Goal: Entertainment & Leisure: Browse casually

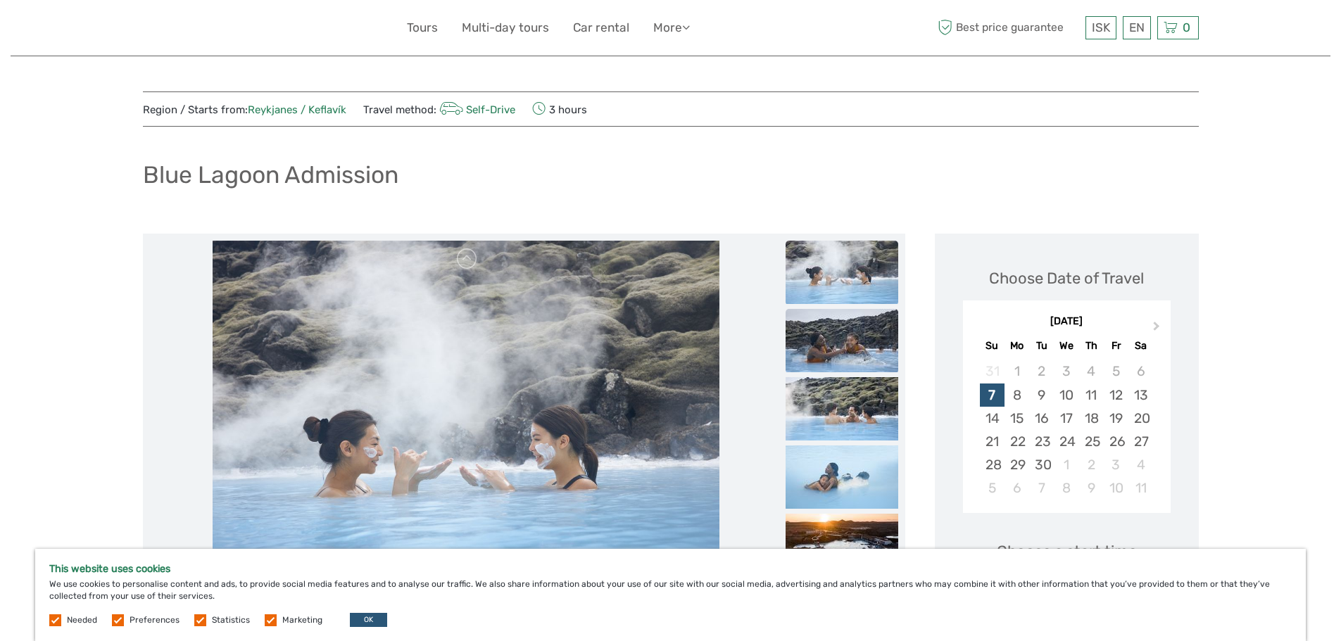
click at [840, 346] on img at bounding box center [842, 340] width 113 height 63
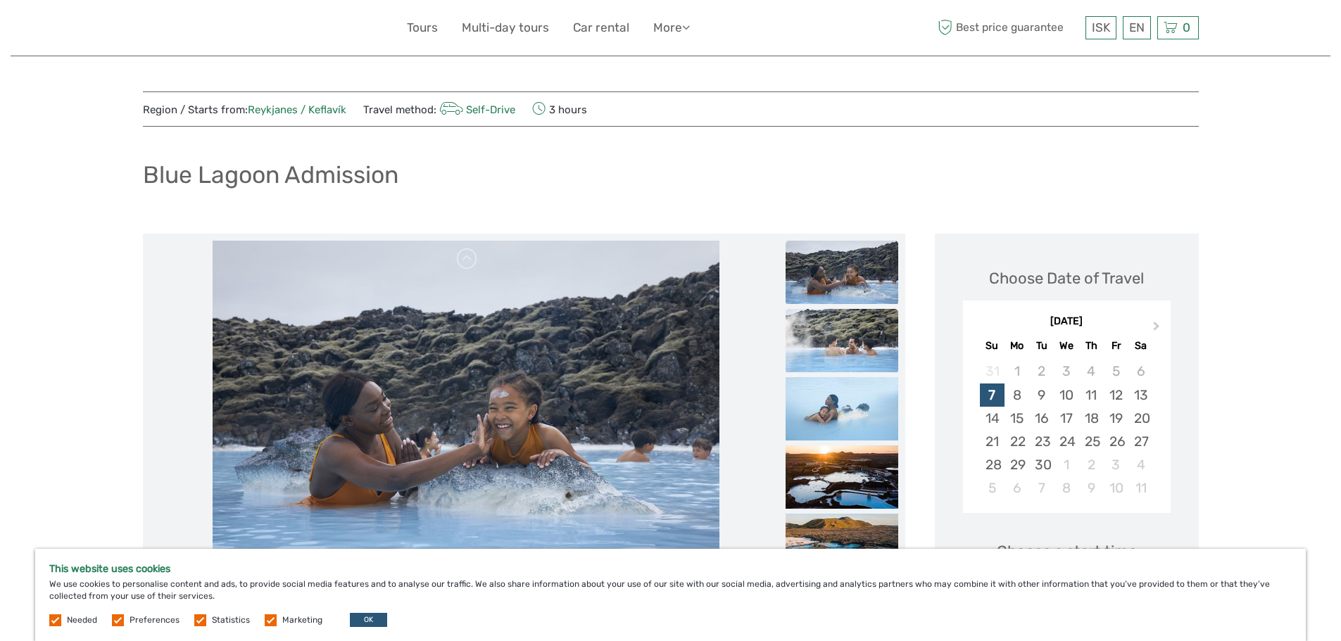
click at [840, 351] on img at bounding box center [842, 340] width 113 height 63
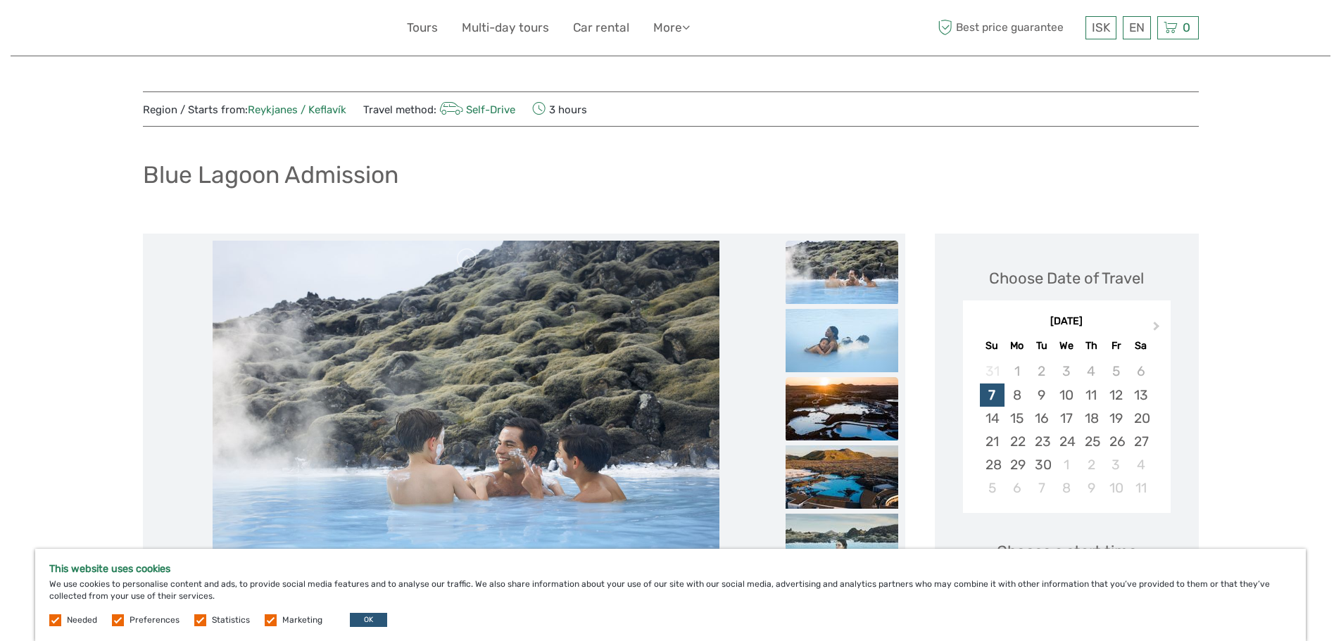
click at [846, 395] on img at bounding box center [842, 408] width 113 height 63
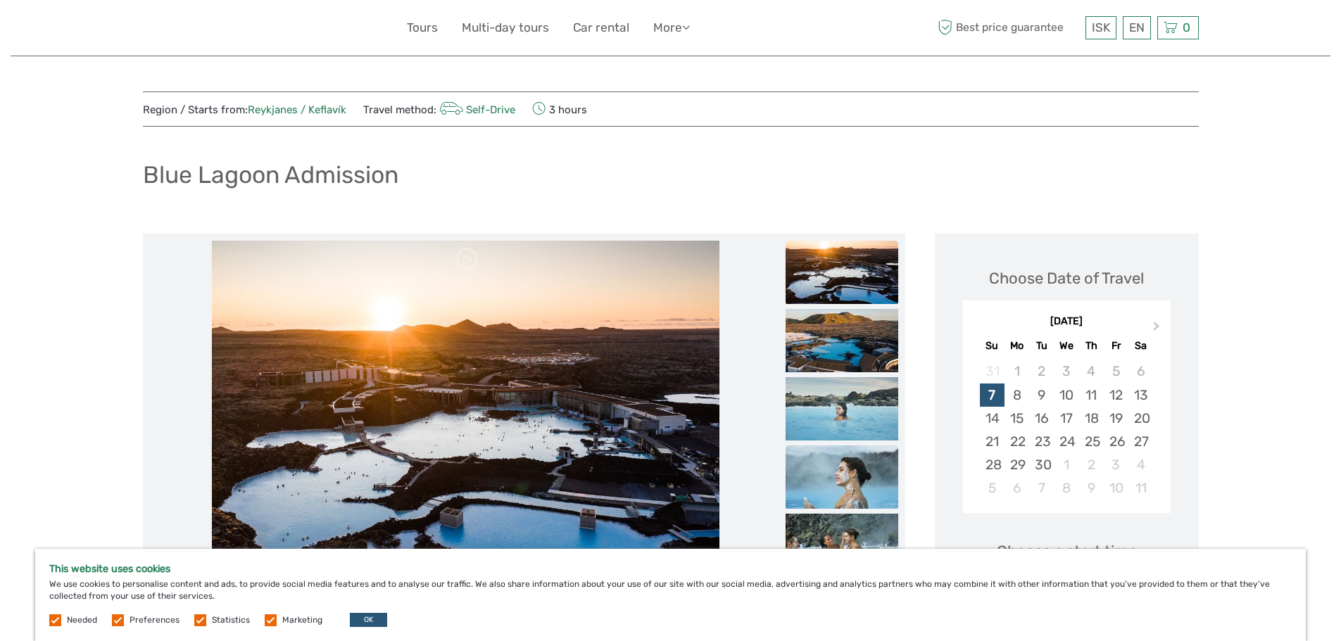
click at [841, 458] on img at bounding box center [842, 477] width 113 height 63
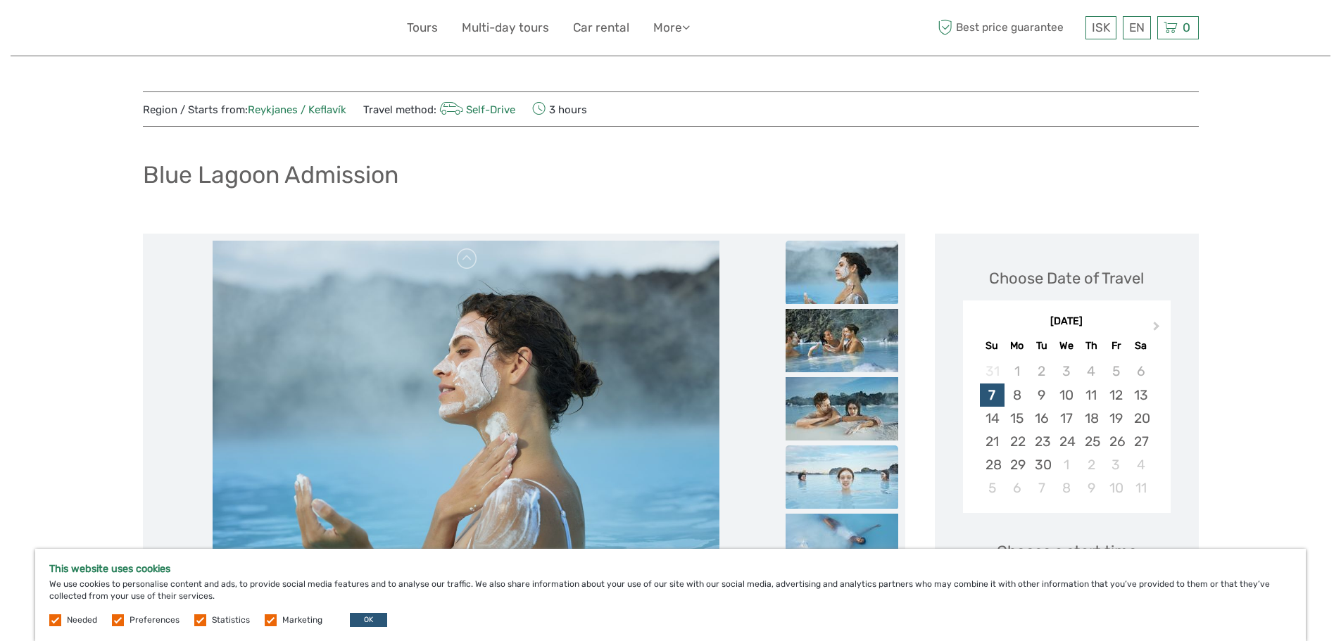
click at [845, 468] on img at bounding box center [842, 477] width 113 height 63
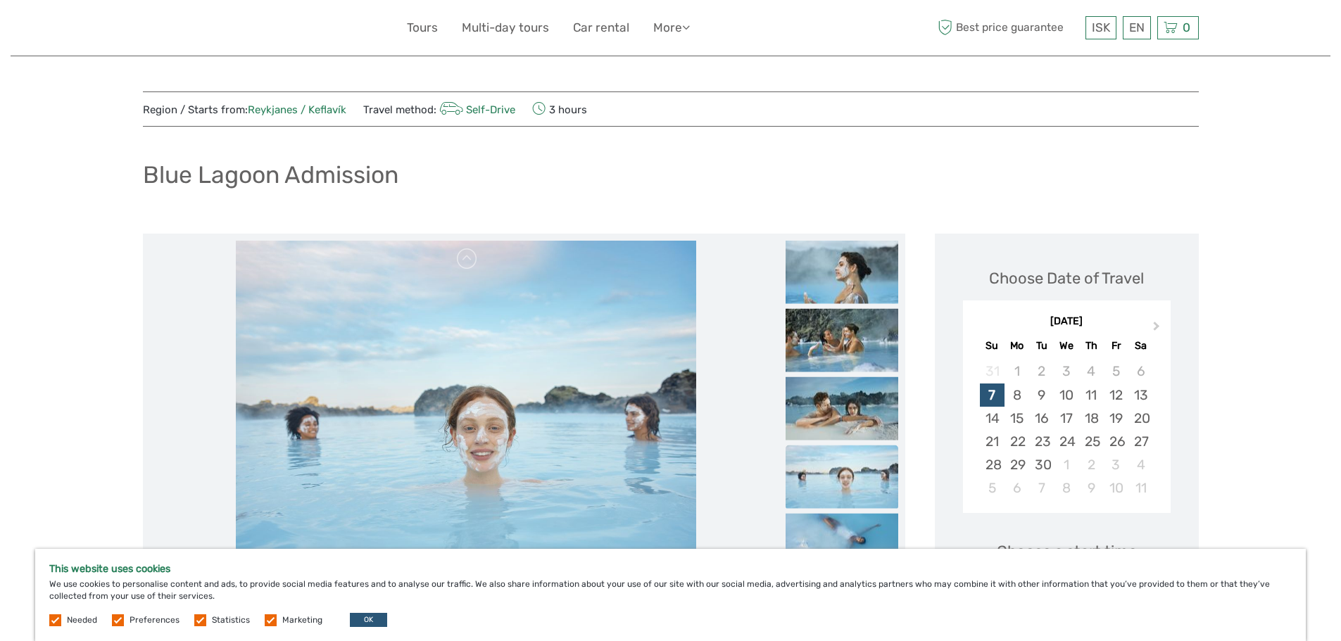
scroll to position [70, 0]
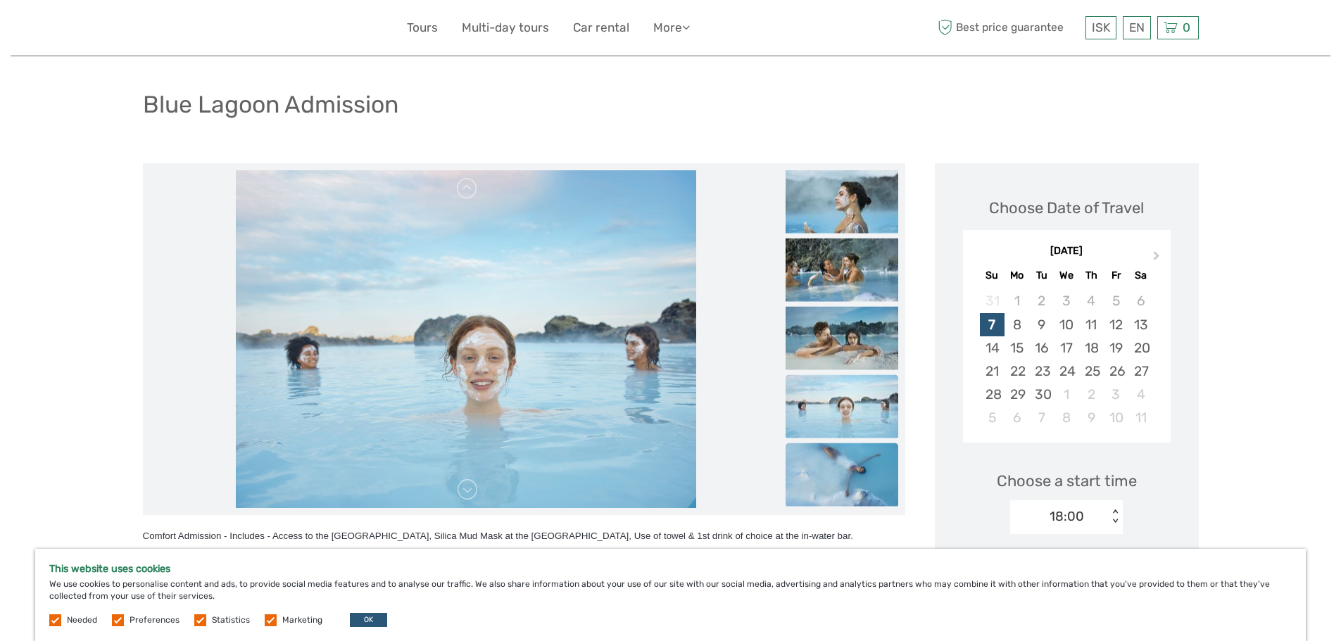
click at [844, 459] on img at bounding box center [842, 475] width 113 height 63
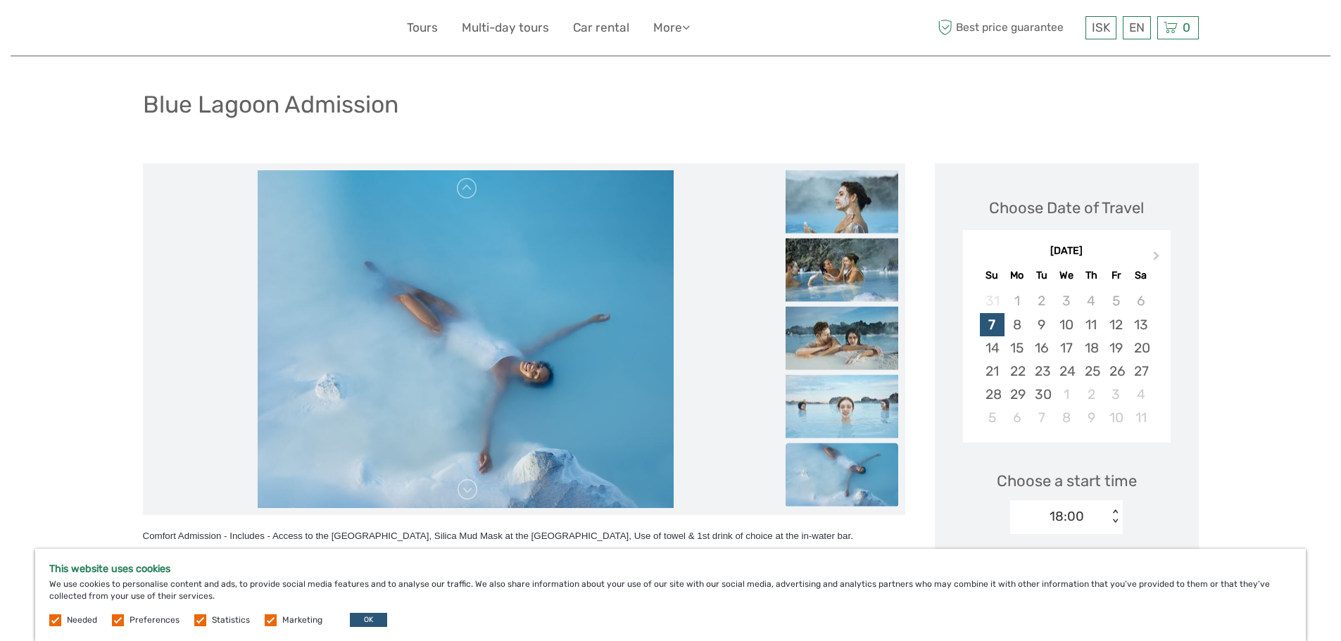
scroll to position [141, 0]
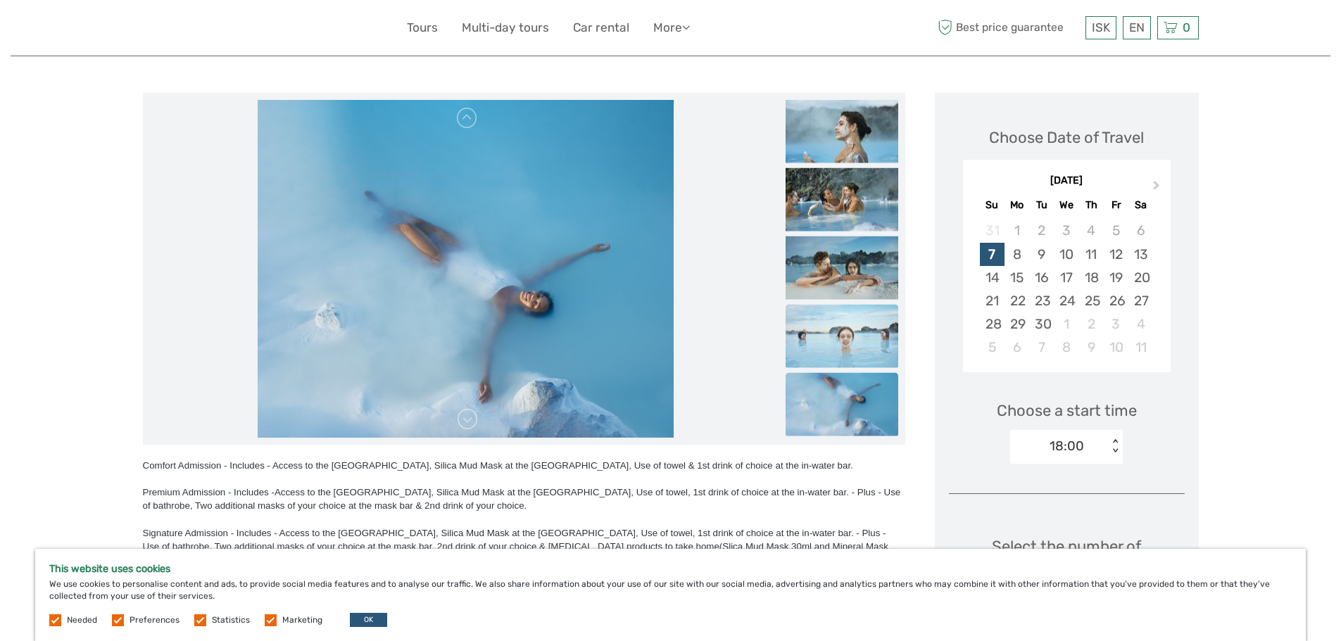
click at [856, 346] on img at bounding box center [842, 336] width 113 height 63
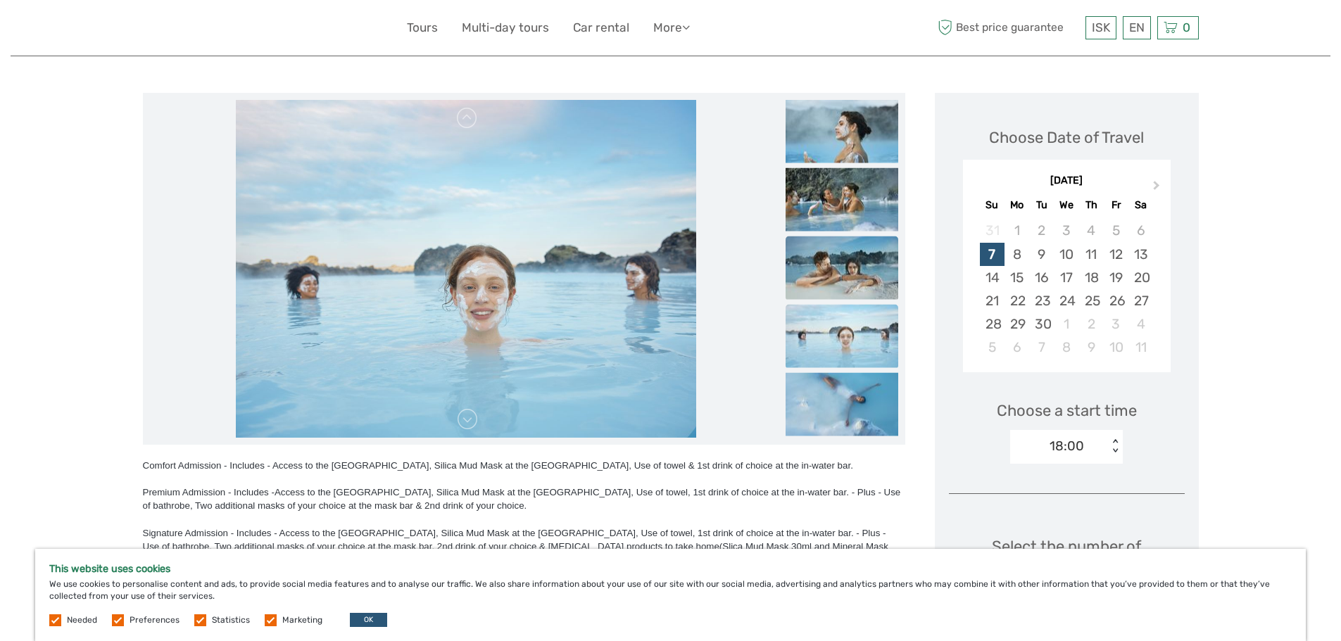
click at [848, 256] on img at bounding box center [842, 268] width 113 height 63
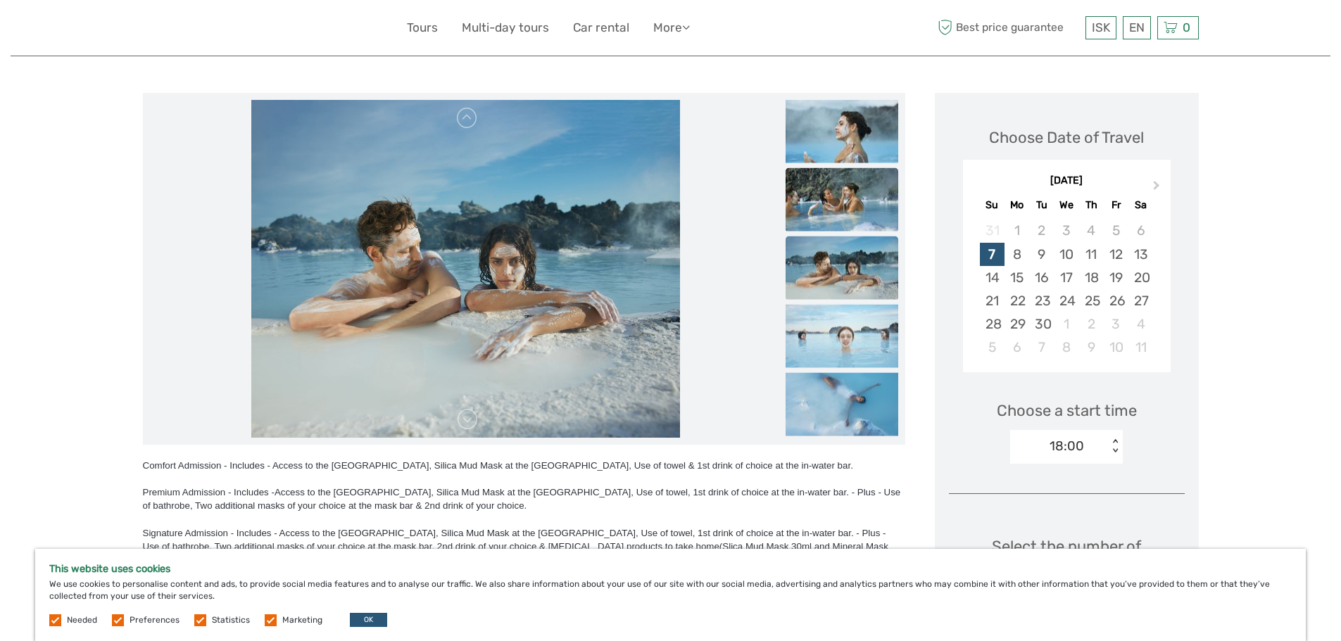
click at [839, 209] on img at bounding box center [842, 199] width 113 height 63
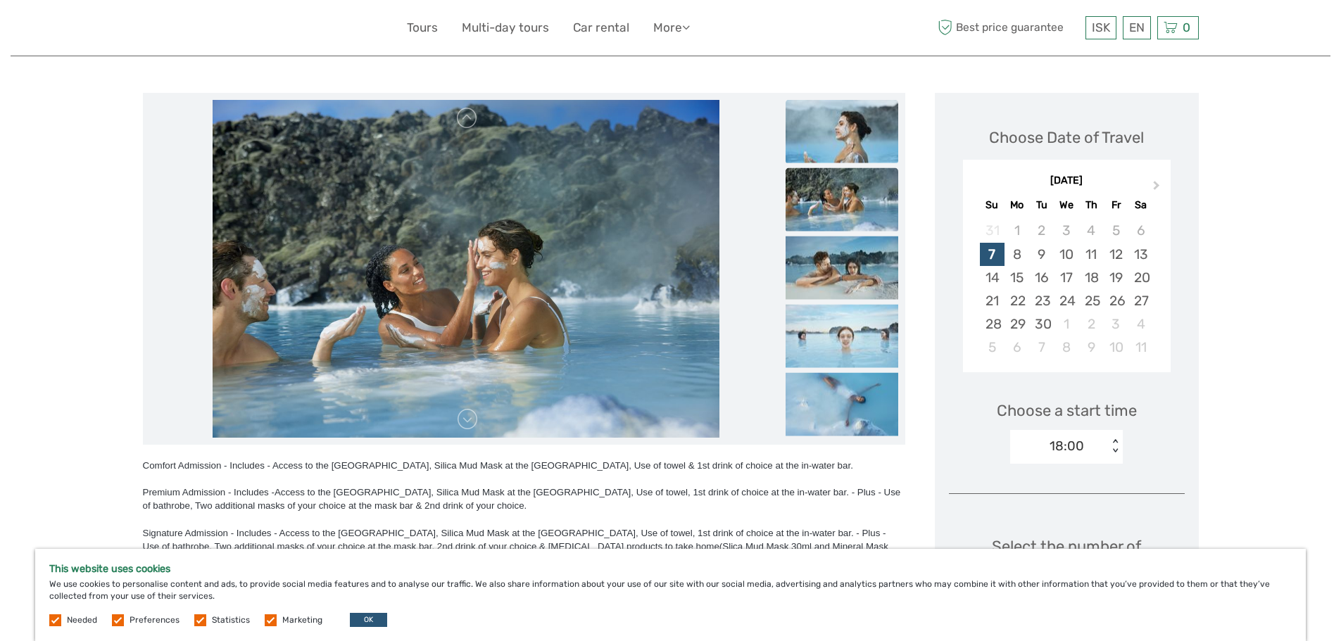
scroll to position [0, 0]
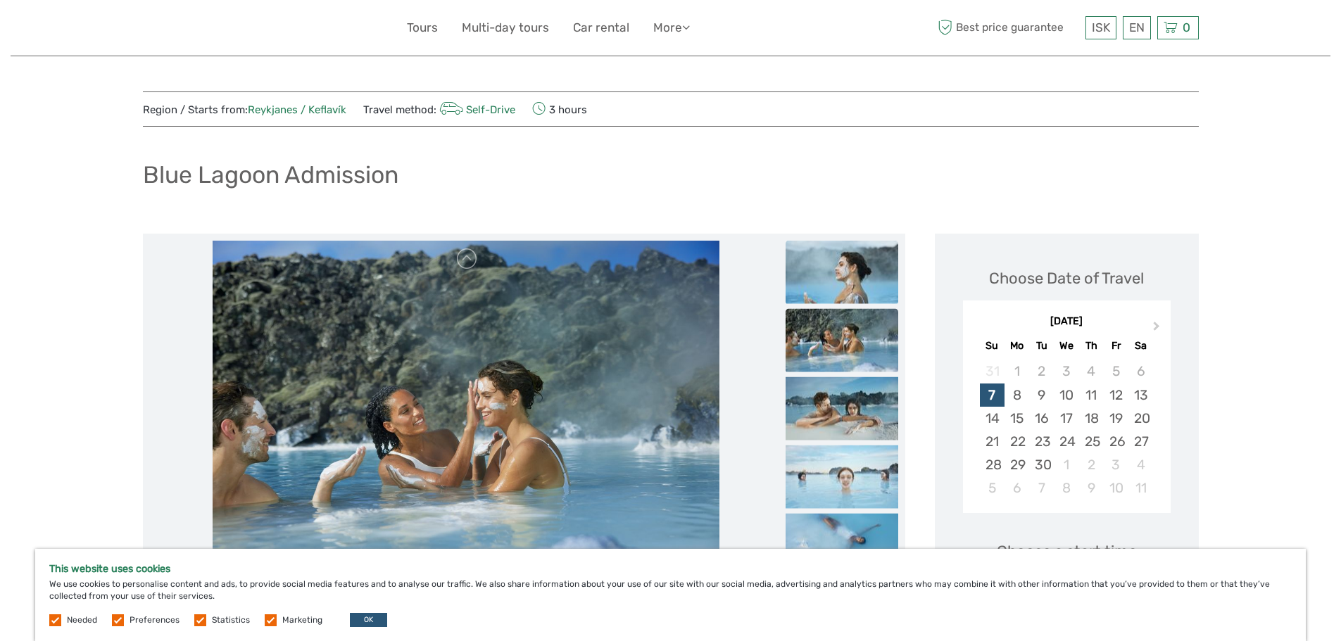
click at [846, 269] on img at bounding box center [842, 272] width 113 height 63
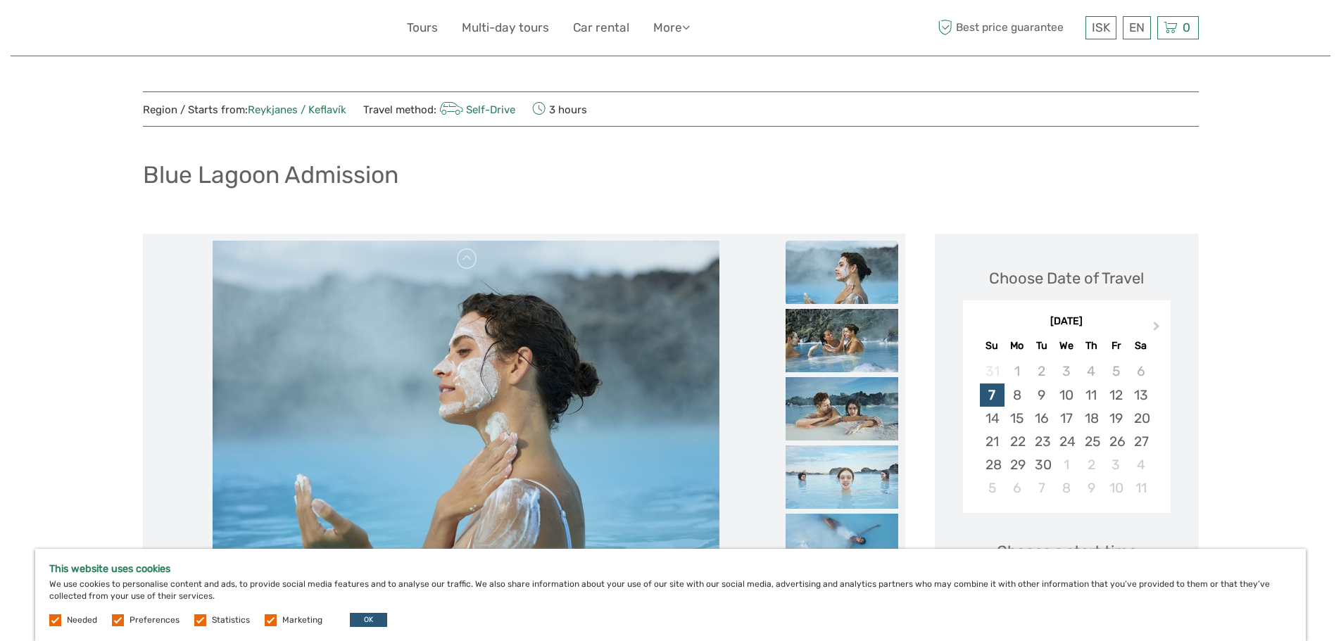
scroll to position [70, 0]
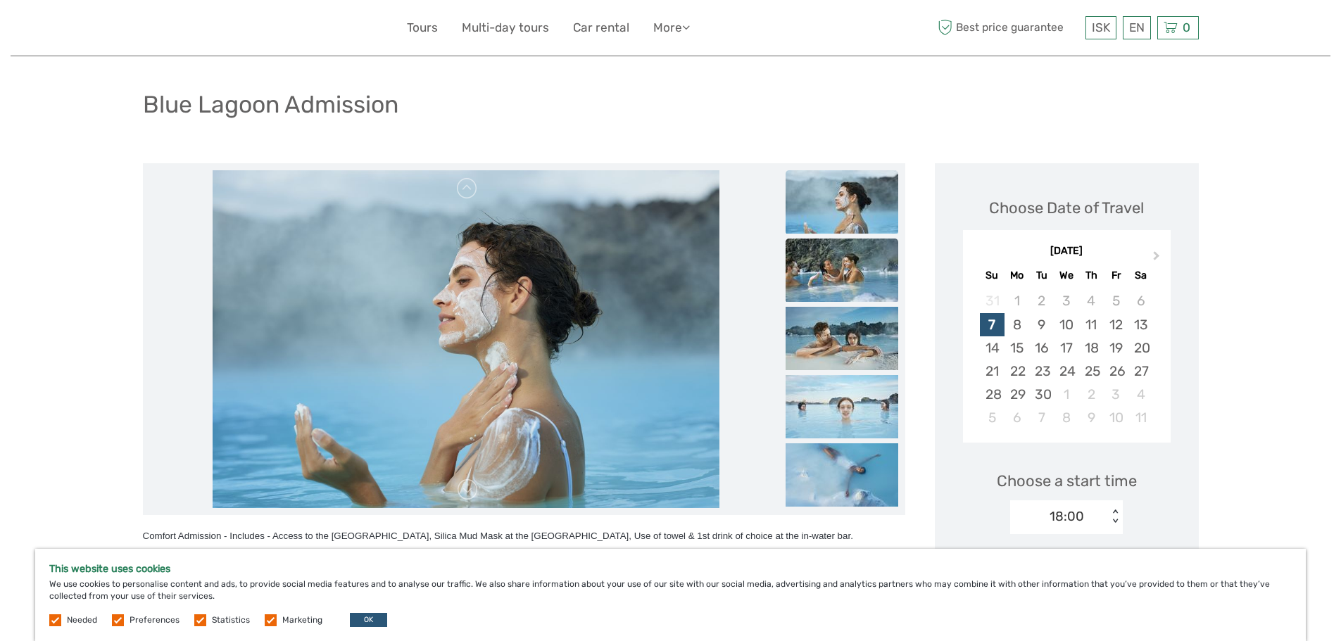
click at [845, 275] on img at bounding box center [842, 270] width 113 height 63
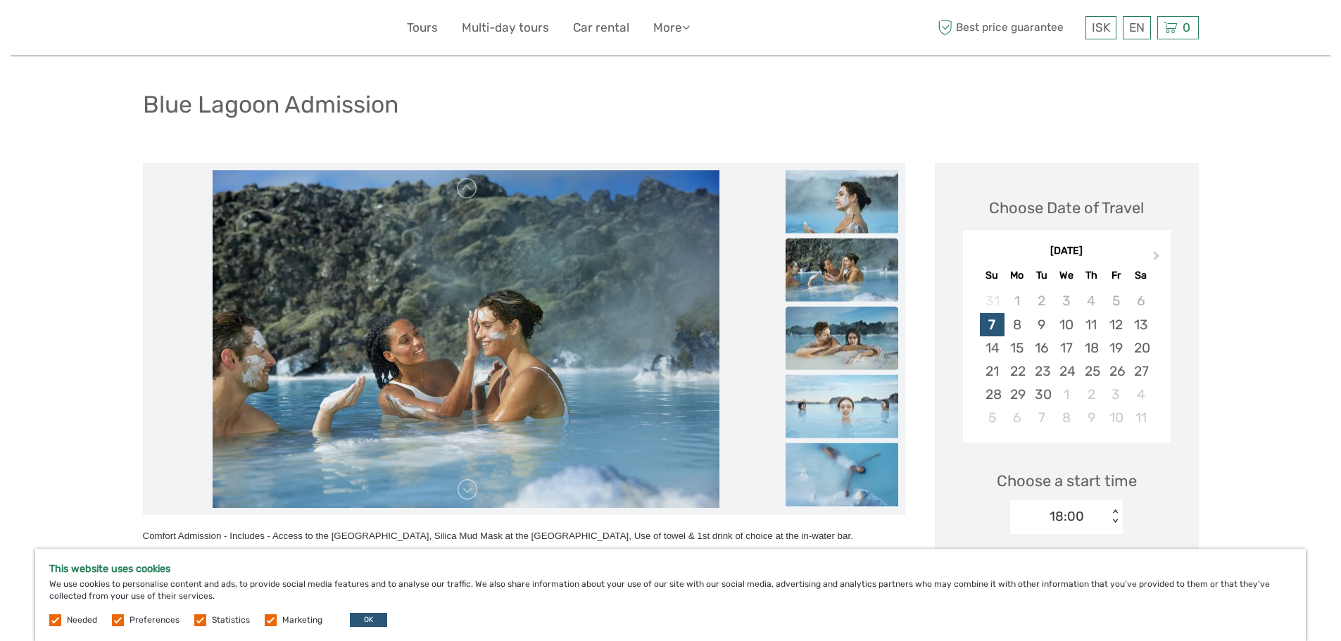
click at [839, 335] on img at bounding box center [842, 338] width 113 height 63
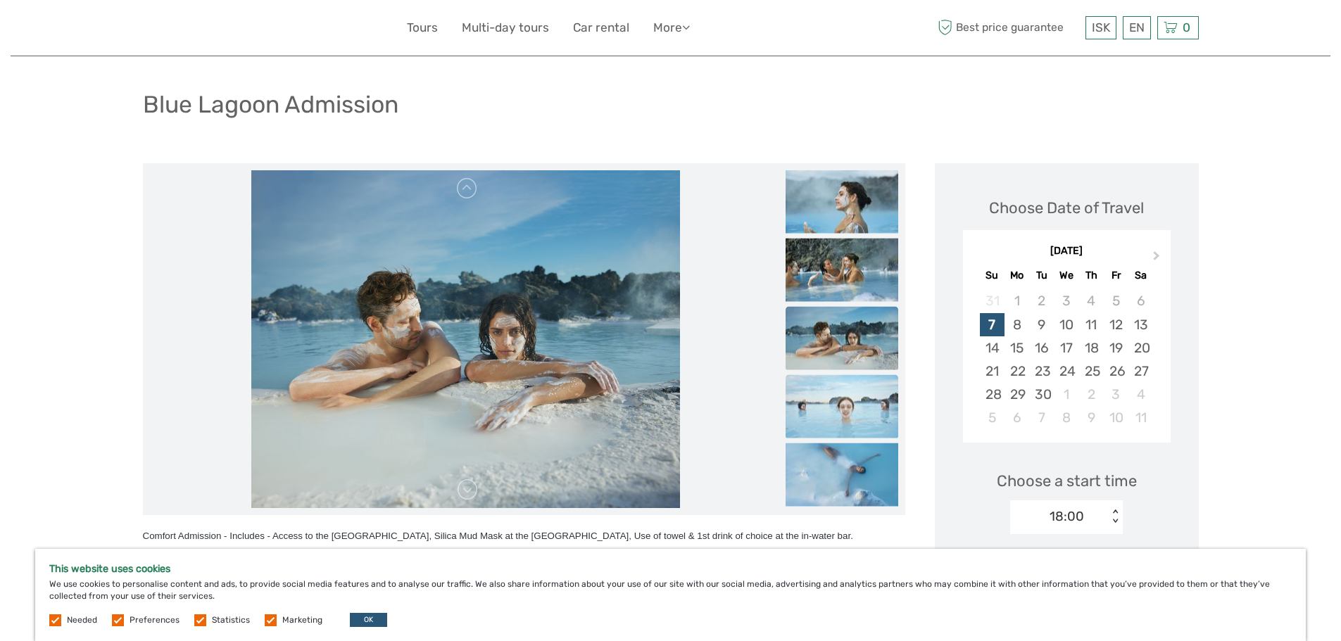
scroll to position [141, 0]
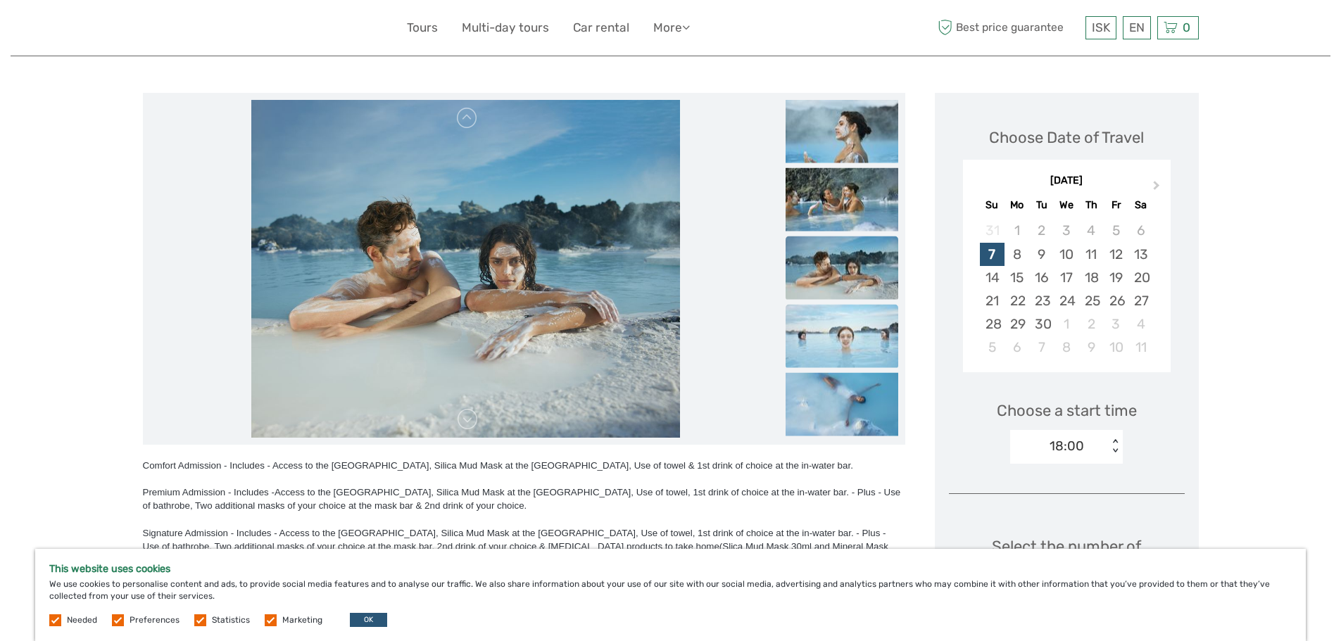
click at [839, 344] on img at bounding box center [842, 336] width 113 height 63
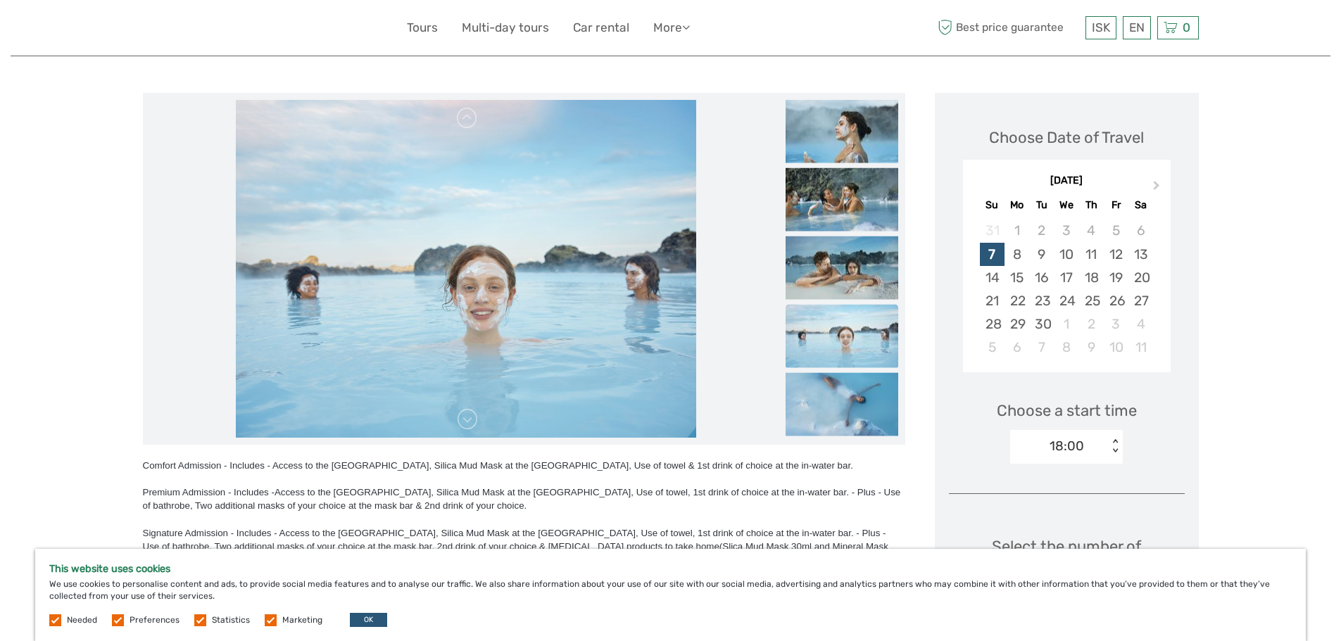
scroll to position [211, 0]
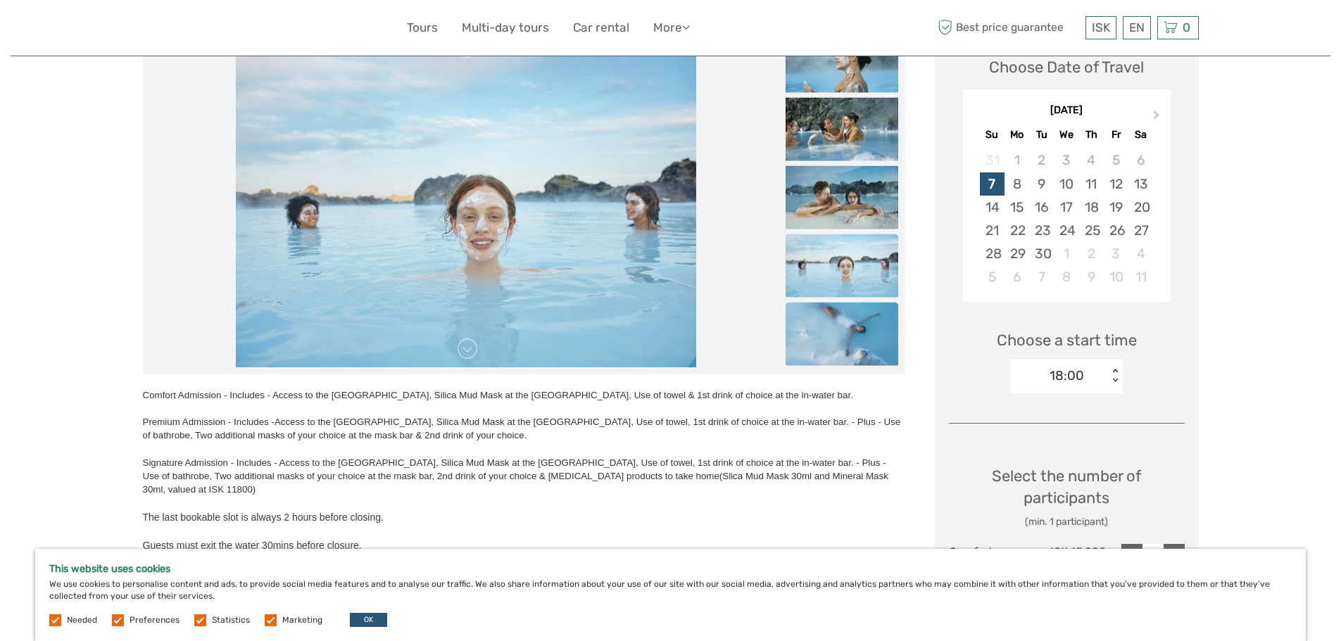
click at [839, 342] on img at bounding box center [842, 334] width 113 height 63
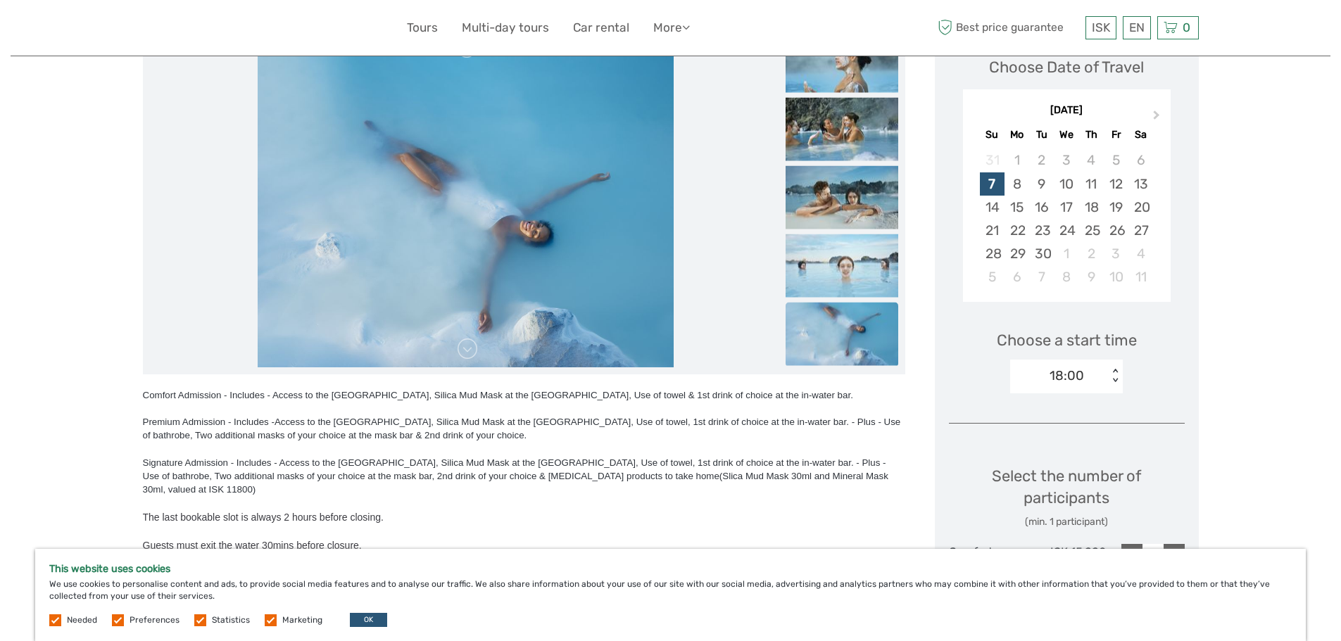
scroll to position [0, 0]
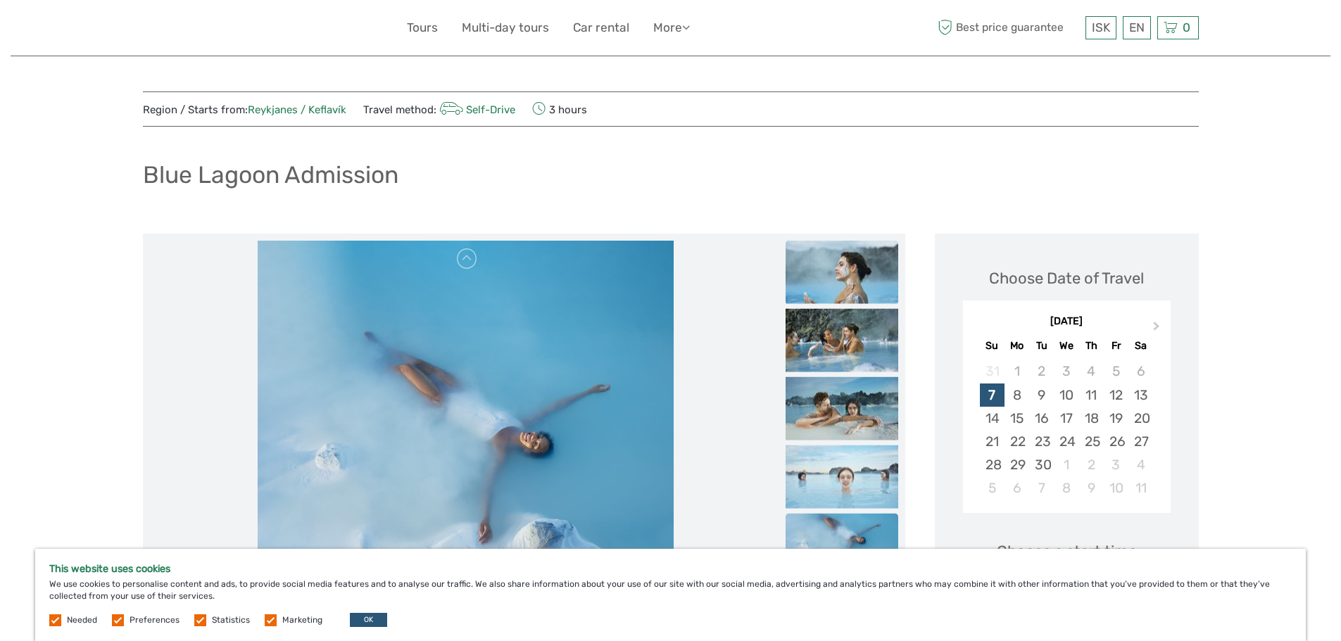
click at [875, 289] on img at bounding box center [842, 272] width 113 height 63
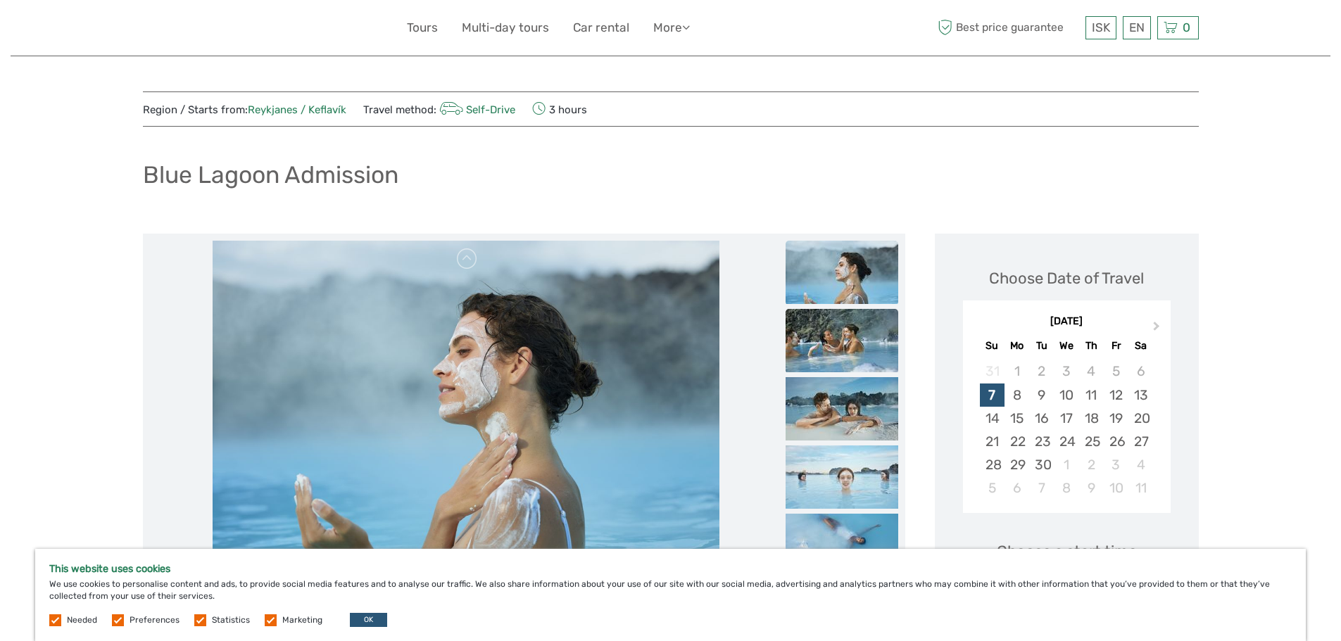
click at [863, 325] on img at bounding box center [842, 340] width 113 height 63
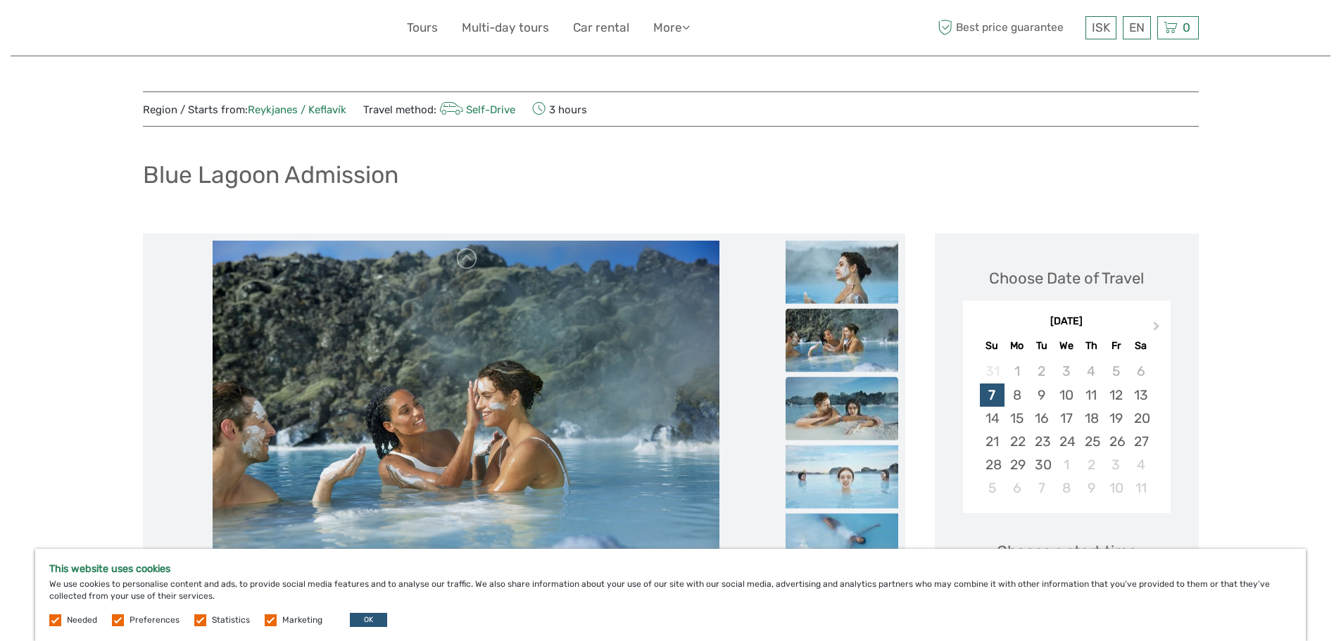
click at [849, 399] on img at bounding box center [842, 408] width 113 height 63
